Goal: Information Seeking & Learning: Learn about a topic

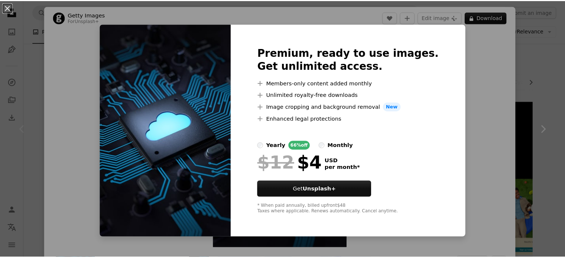
scroll to position [64, 0]
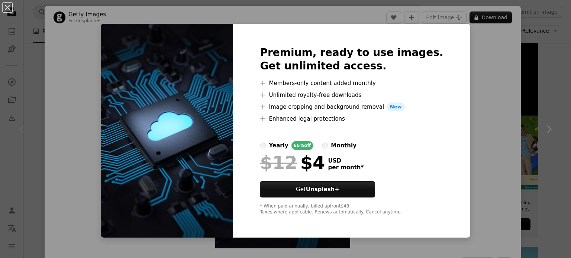
click at [455, 117] on div "An X shape Premium, ready to use images. Get unlimited access. A plus sign Memb…" at bounding box center [285, 129] width 571 height 258
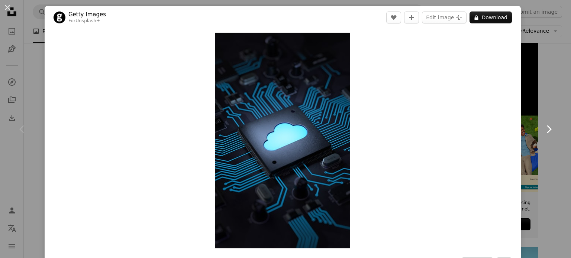
click at [547, 161] on link "Chevron right" at bounding box center [548, 129] width 45 height 71
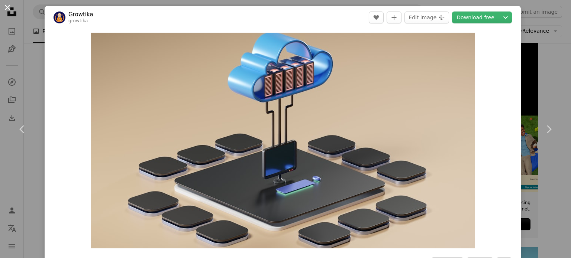
click at [10, 11] on button "An X shape" at bounding box center [7, 7] width 9 height 9
